Goal: Obtain resource: Obtain resource

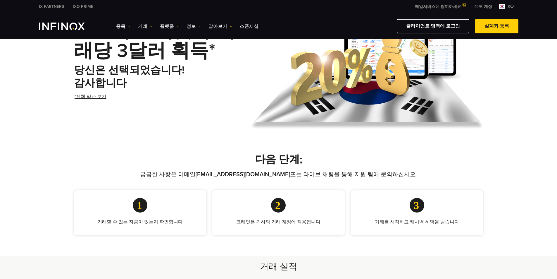
scroll to position [88, 0]
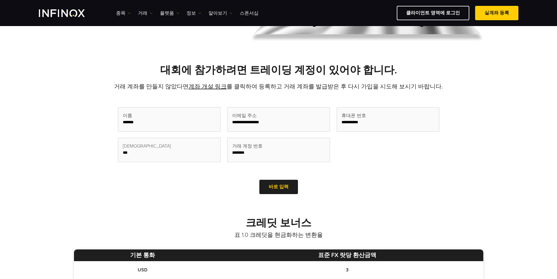
type input "**********"
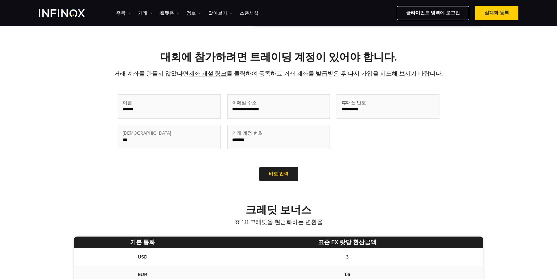
scroll to position [117, 0]
